Goal: Use online tool/utility: Utilize a website feature to perform a specific function

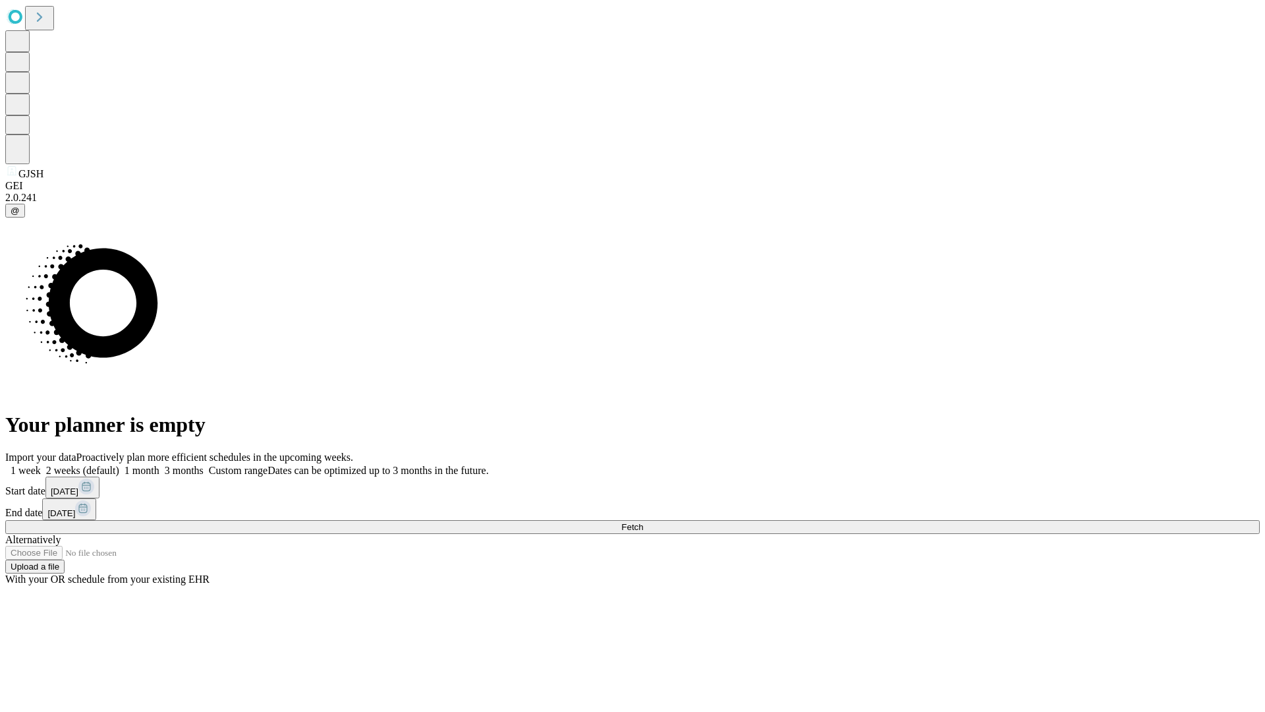
click at [159, 465] on label "1 month" at bounding box center [139, 470] width 40 height 11
click at [643, 522] on span "Fetch" at bounding box center [632, 527] width 22 height 10
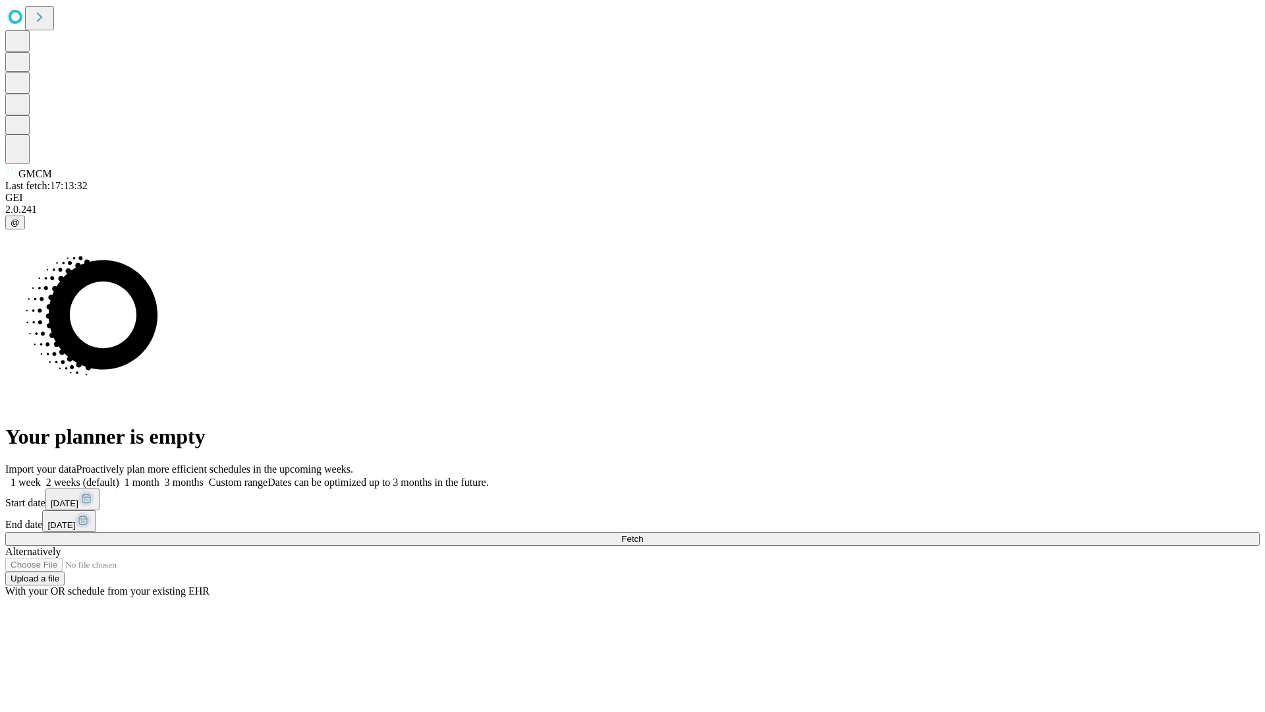
click at [159, 476] on label "1 month" at bounding box center [139, 481] width 40 height 11
click at [643, 534] on span "Fetch" at bounding box center [632, 539] width 22 height 10
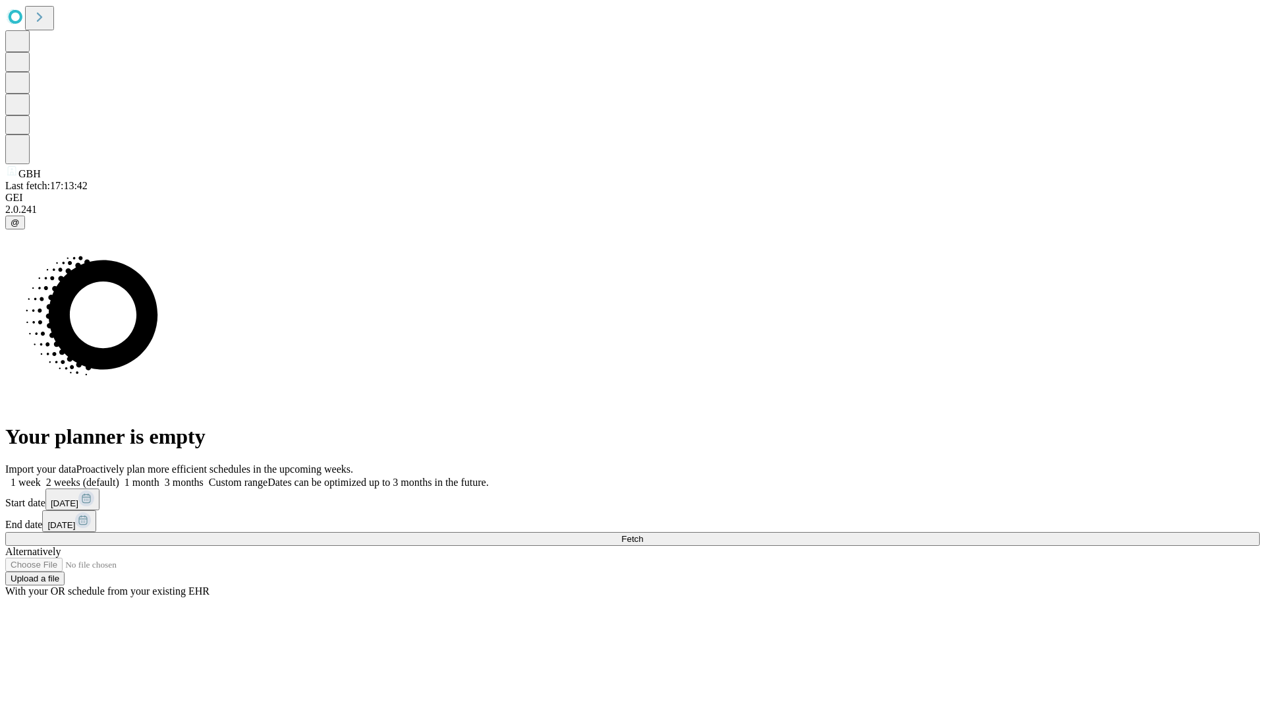
click at [643, 534] on span "Fetch" at bounding box center [632, 539] width 22 height 10
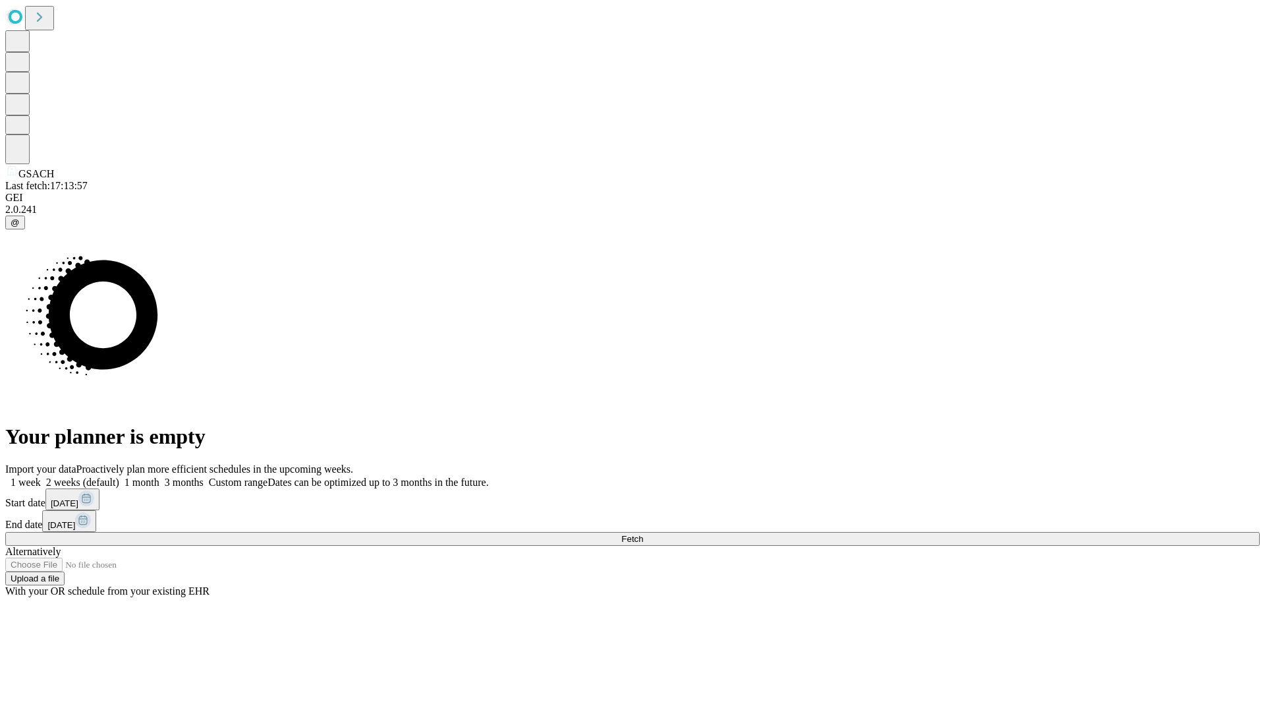
click at [159, 476] on label "1 month" at bounding box center [139, 481] width 40 height 11
click at [643, 534] on span "Fetch" at bounding box center [632, 539] width 22 height 10
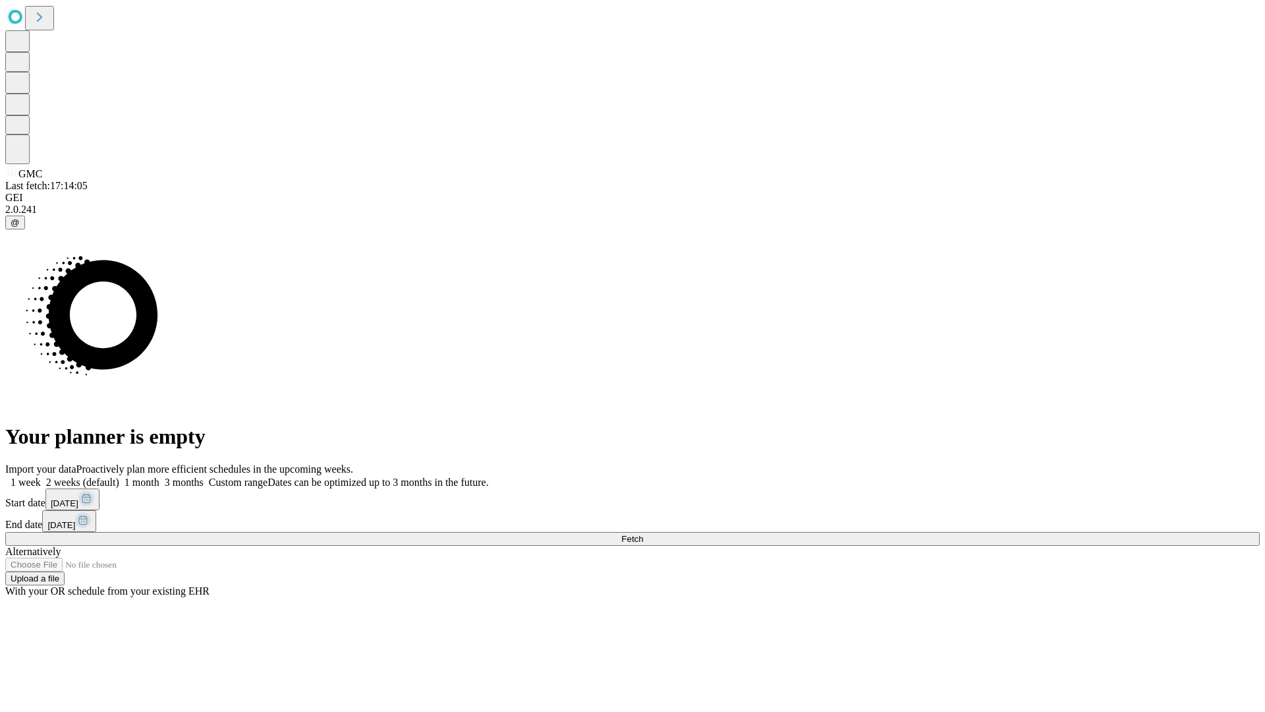
click at [159, 476] on label "1 month" at bounding box center [139, 481] width 40 height 11
click at [643, 534] on span "Fetch" at bounding box center [632, 539] width 22 height 10
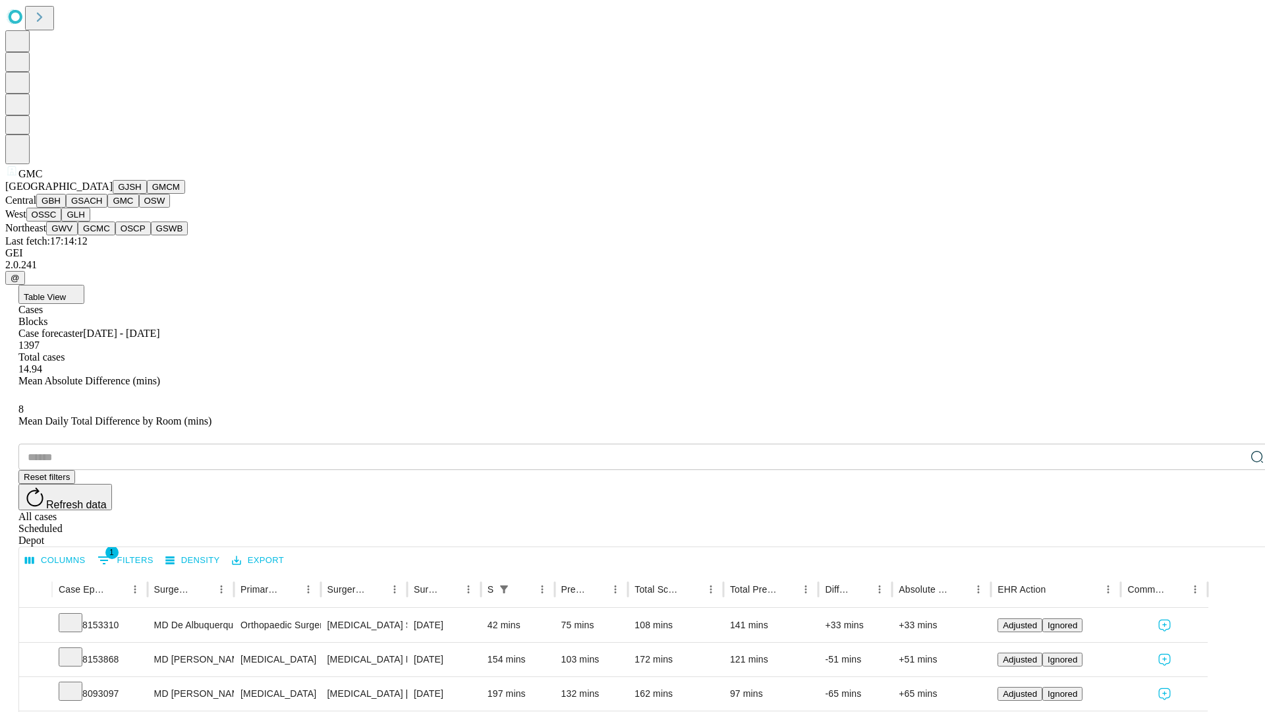
click at [139, 208] on button "OSW" at bounding box center [155, 201] width 32 height 14
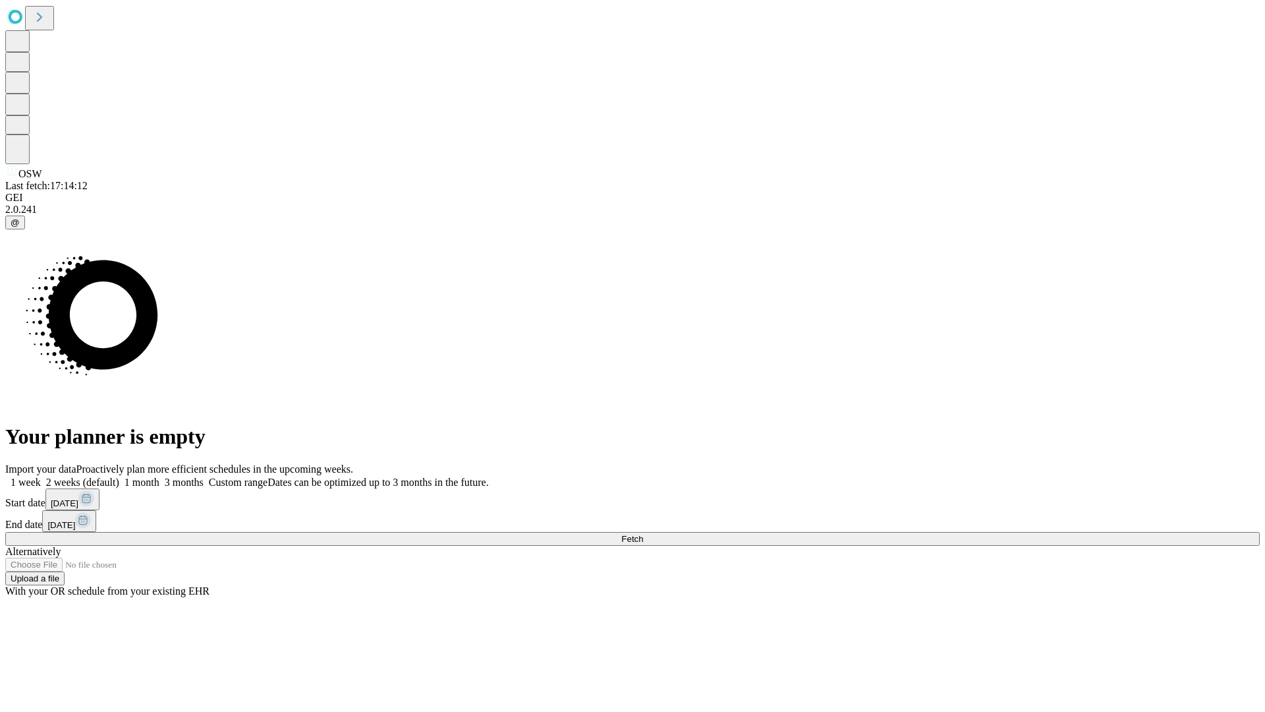
click at [643, 534] on span "Fetch" at bounding box center [632, 539] width 22 height 10
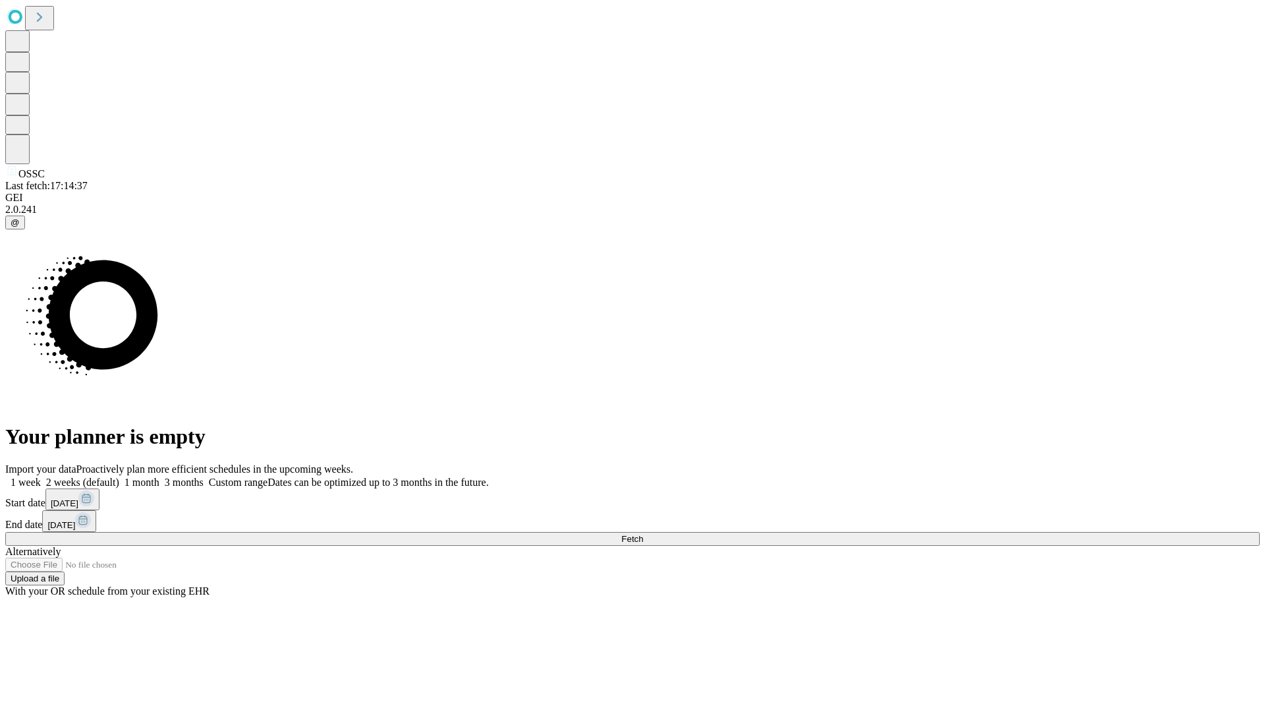
click at [159, 476] on label "1 month" at bounding box center [139, 481] width 40 height 11
click at [643, 534] on span "Fetch" at bounding box center [632, 539] width 22 height 10
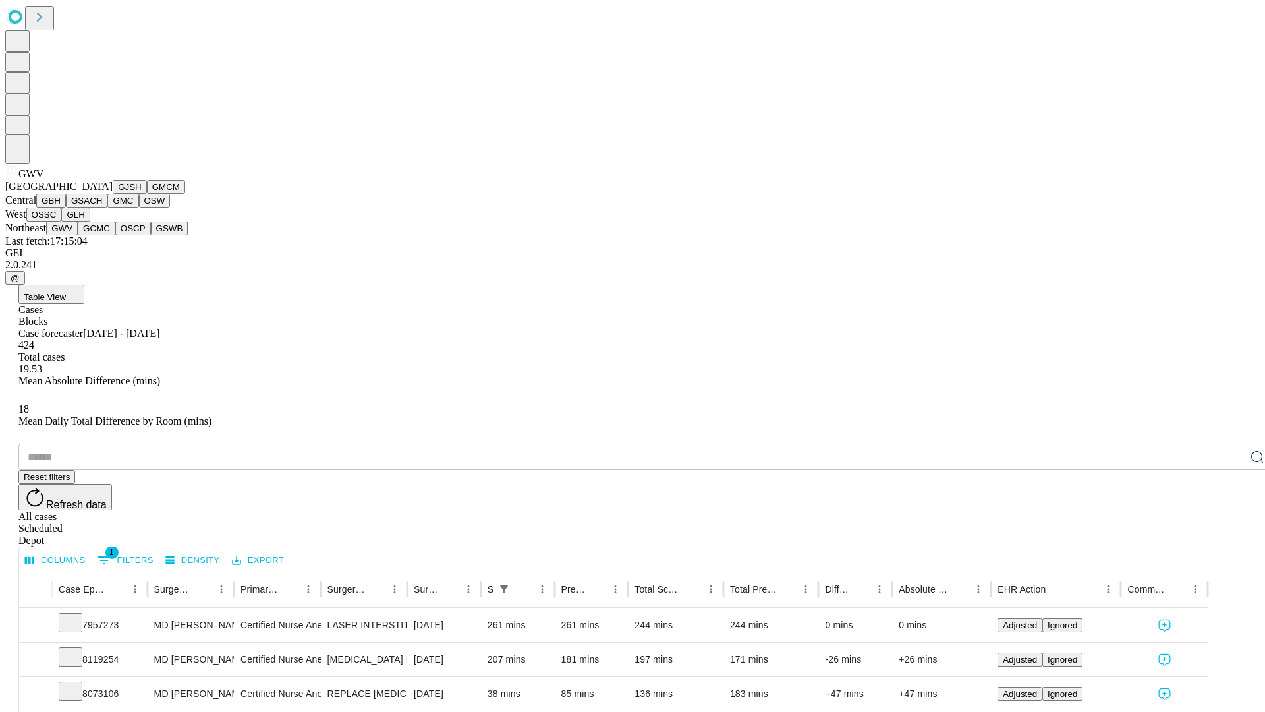
click at [102, 235] on button "GCMC" at bounding box center [97, 228] width 38 height 14
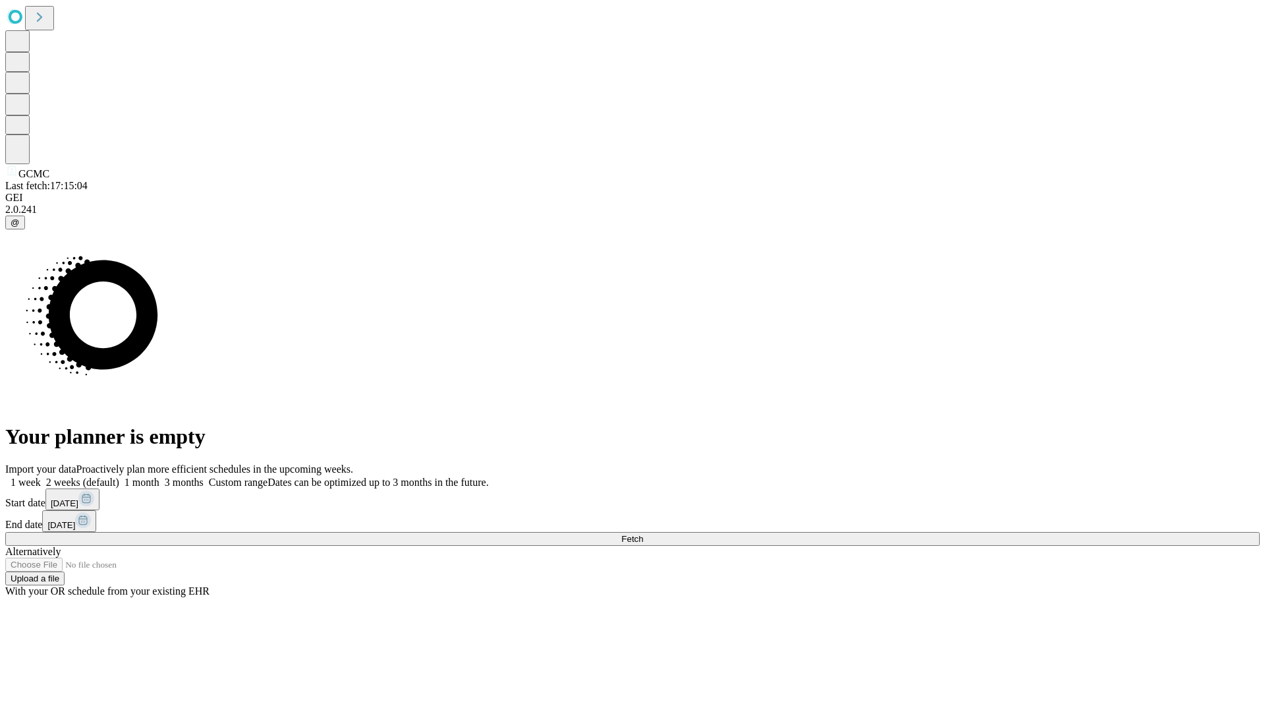
click at [643, 534] on span "Fetch" at bounding box center [632, 539] width 22 height 10
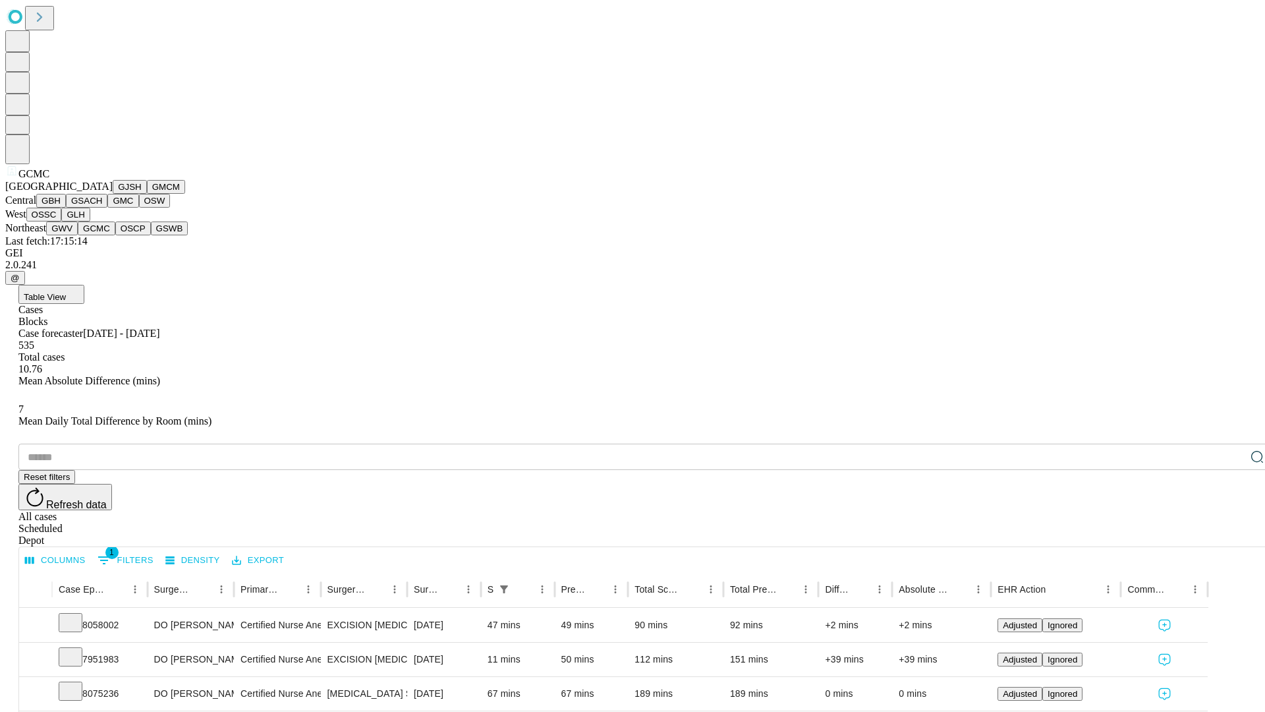
click at [115, 235] on button "OSCP" at bounding box center [133, 228] width 36 height 14
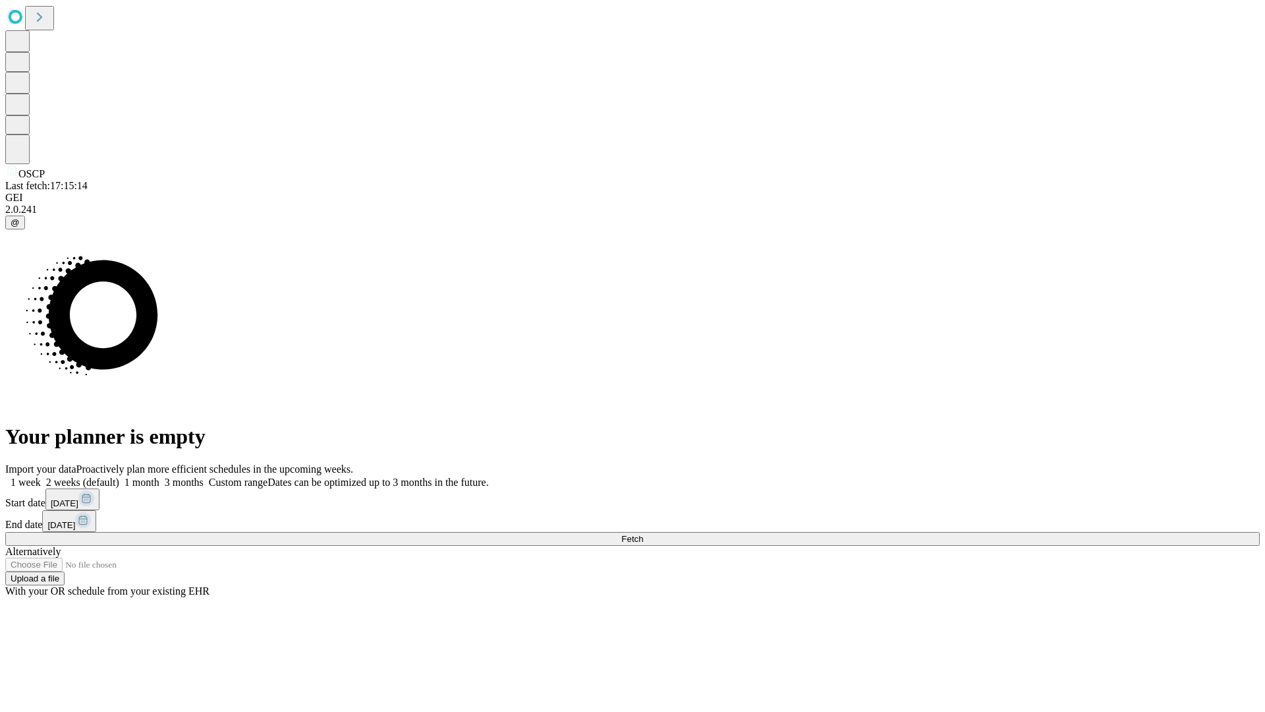
click at [643, 534] on span "Fetch" at bounding box center [632, 539] width 22 height 10
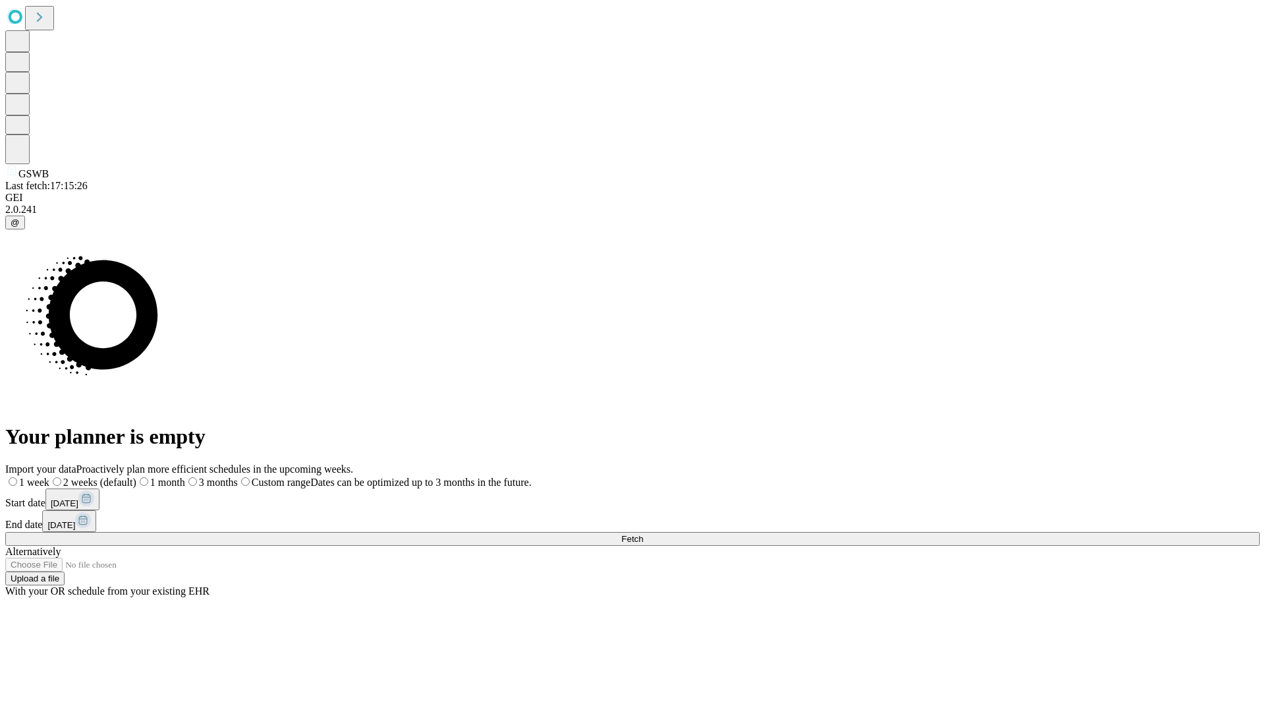
click at [185, 476] on label "1 month" at bounding box center [160, 481] width 49 height 11
click at [643, 534] on span "Fetch" at bounding box center [632, 539] width 22 height 10
